Goal: Transaction & Acquisition: Book appointment/travel/reservation

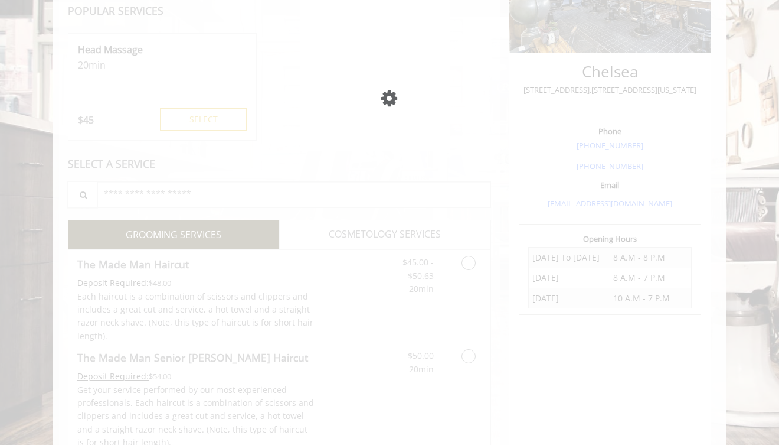
scroll to position [266, 0]
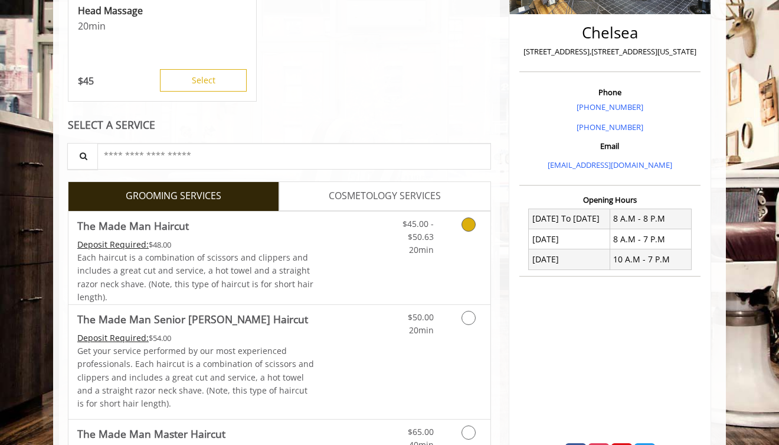
click at [358, 241] on link "Discounted Price" at bounding box center [350, 257] width 70 height 93
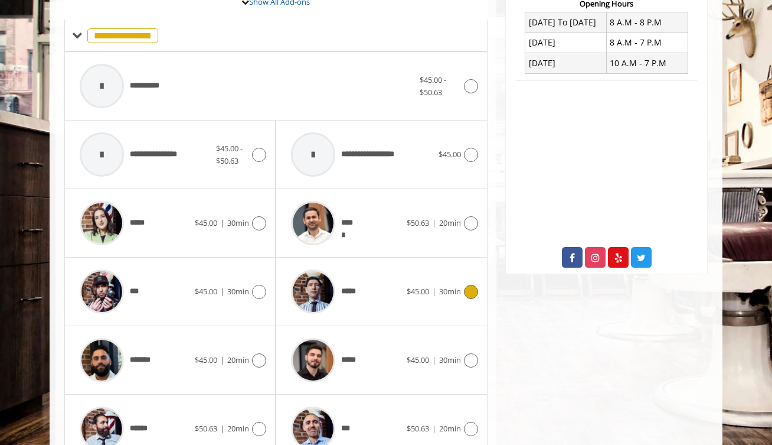
click at [354, 286] on span "*****" at bounding box center [351, 291] width 20 height 12
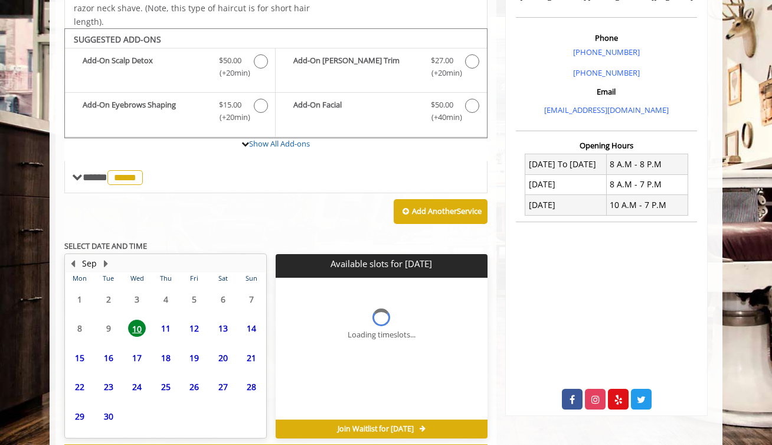
scroll to position [372, 0]
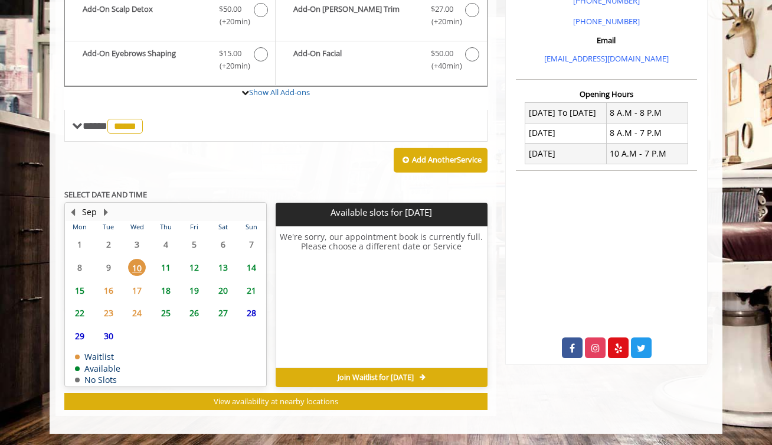
click at [167, 268] on span "11" at bounding box center [166, 267] width 18 height 17
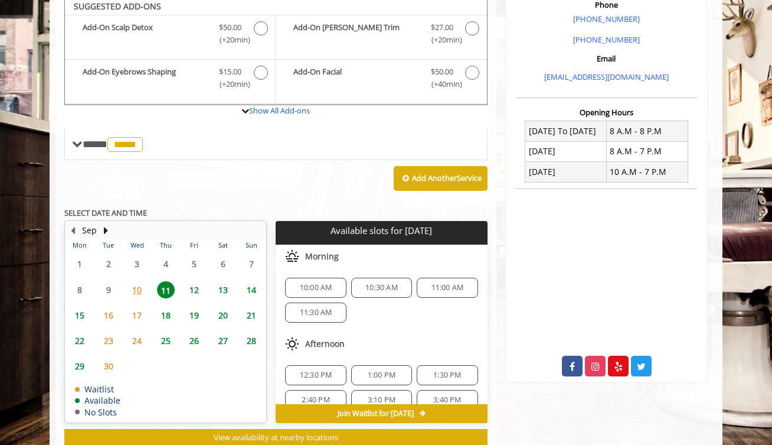
scroll to position [350, 0]
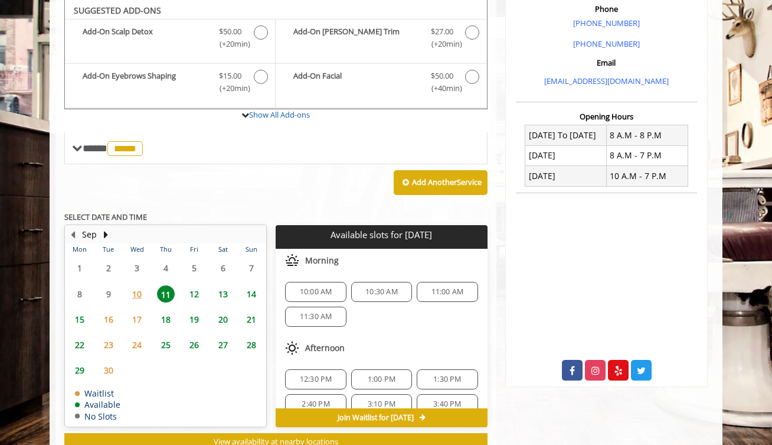
click at [141, 295] on span "10" at bounding box center [137, 293] width 18 height 17
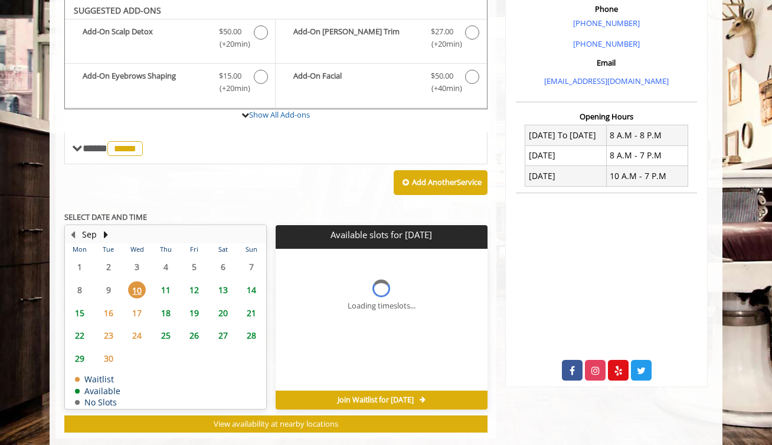
scroll to position [372, 0]
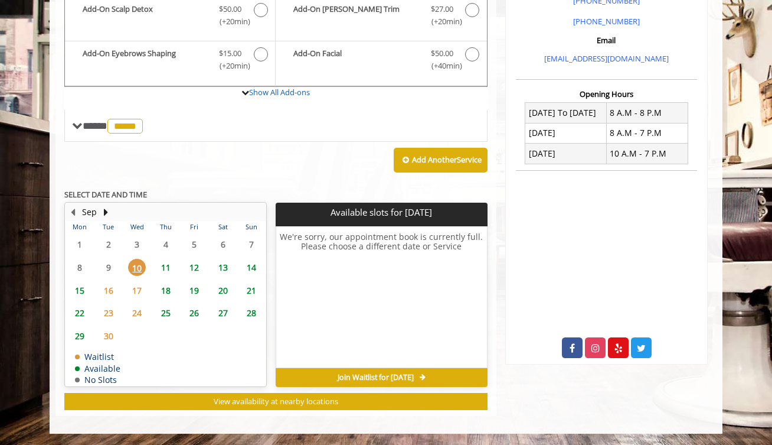
click at [162, 270] on span "11" at bounding box center [166, 267] width 18 height 17
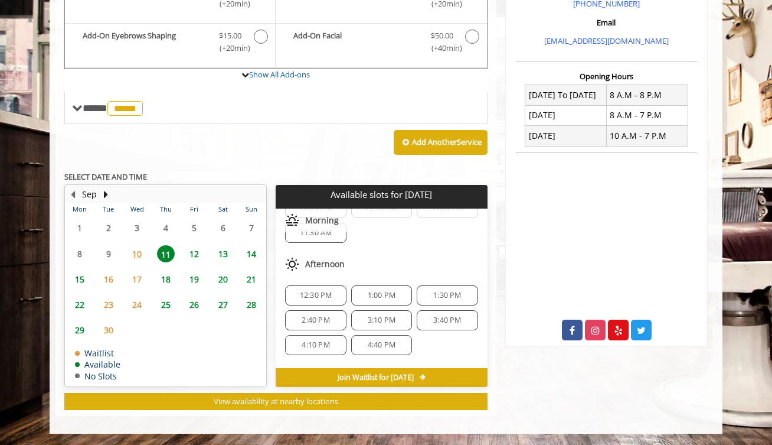
scroll to position [103, 0]
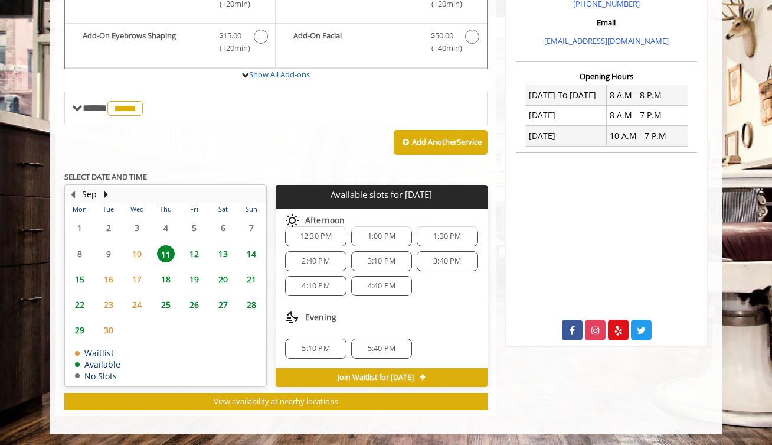
click at [198, 251] on span "12" at bounding box center [194, 253] width 18 height 17
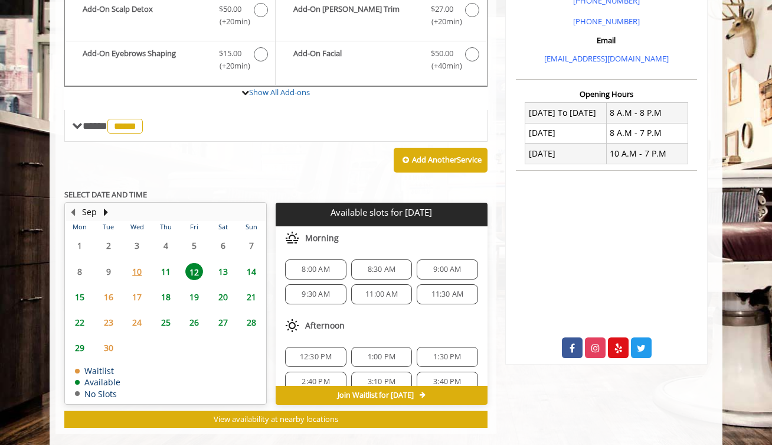
scroll to position [390, 0]
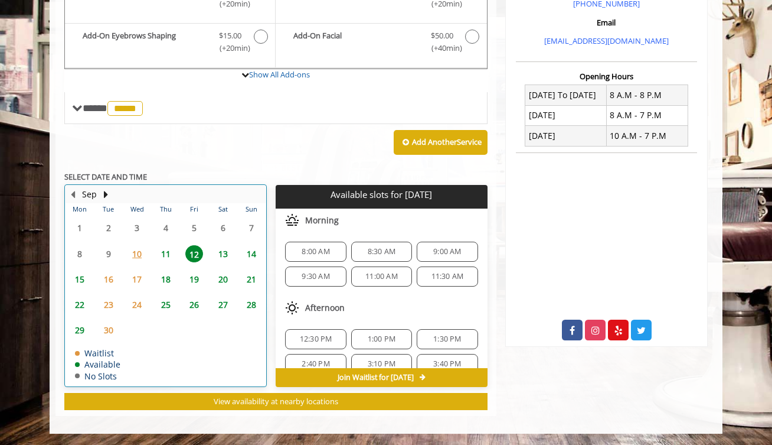
click at [107, 249] on table "Mon Tue Wed Thu Fri Sat Sun 1 2 3 4 5 6 7 8 9 10 11 12 13 14 15 16 17 18 19 20 …" at bounding box center [166, 294] width 200 height 182
click at [81, 275] on span "15" at bounding box center [80, 278] width 18 height 17
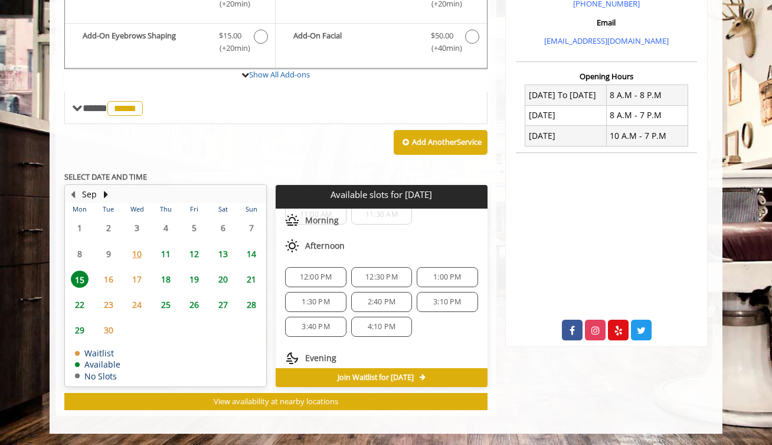
scroll to position [128, 0]
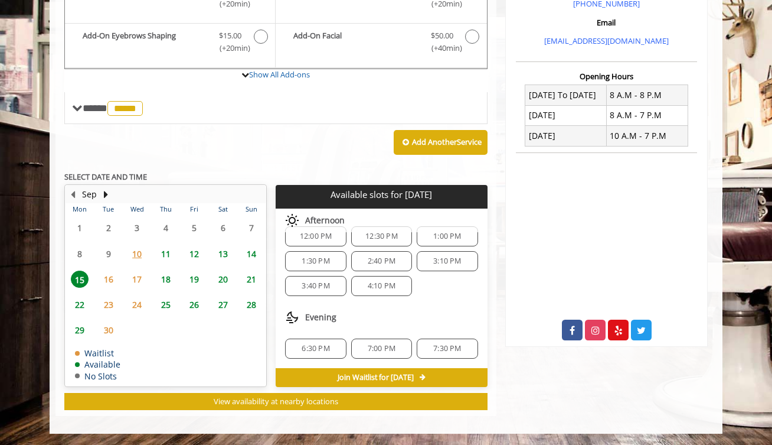
click at [80, 306] on span "22" at bounding box center [80, 304] width 18 height 17
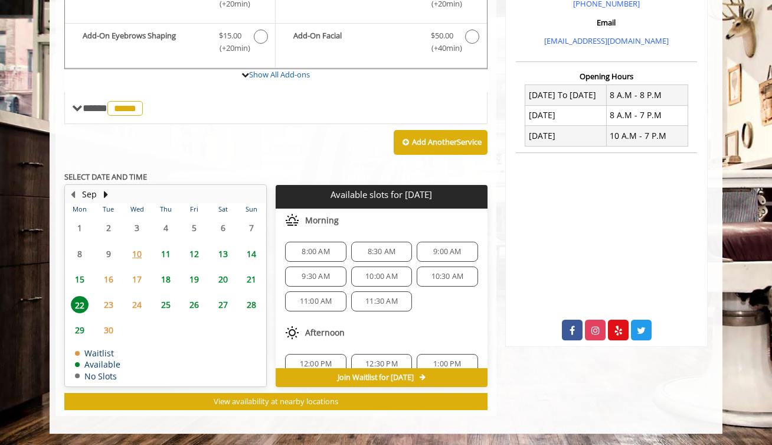
scroll to position [152, 0]
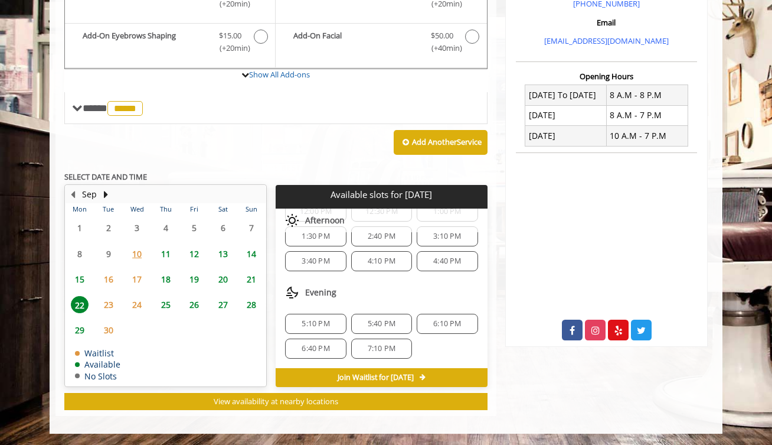
click at [86, 328] on span "29" at bounding box center [80, 329] width 18 height 17
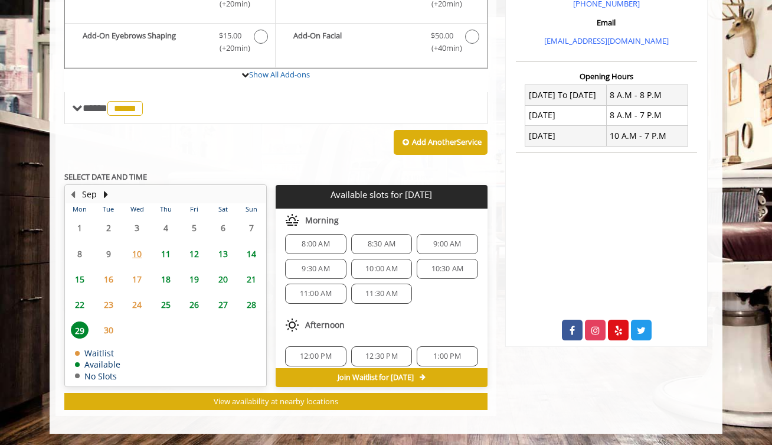
scroll to position [0, 0]
